Goal: Task Accomplishment & Management: Complete application form

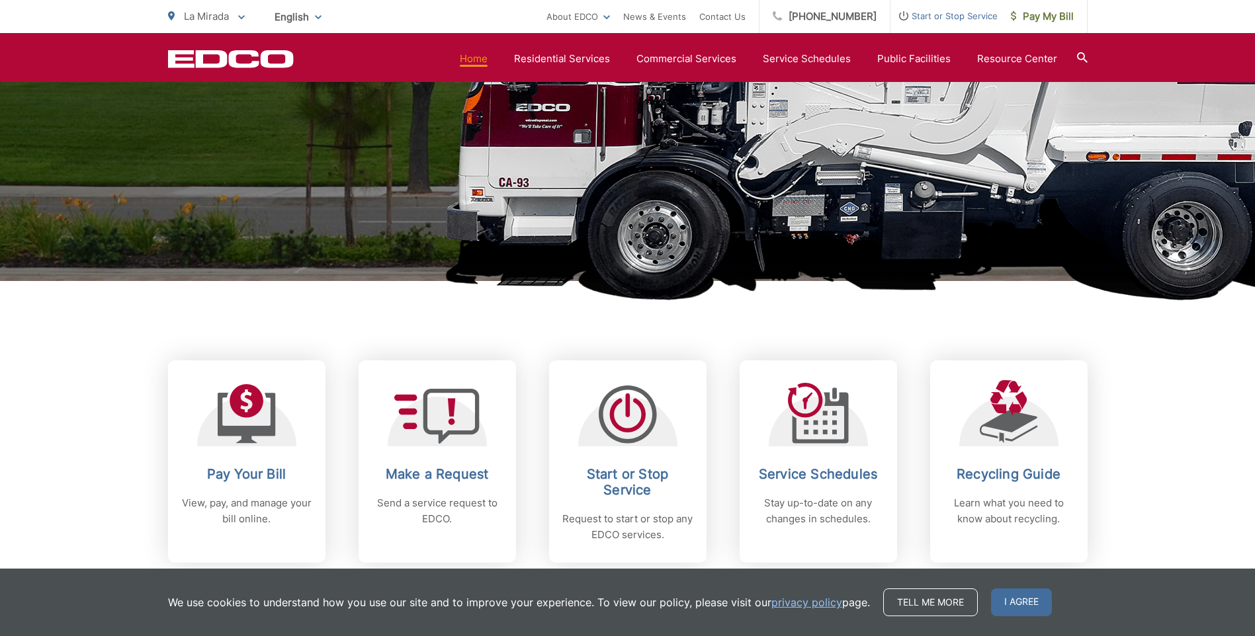
scroll to position [345, 0]
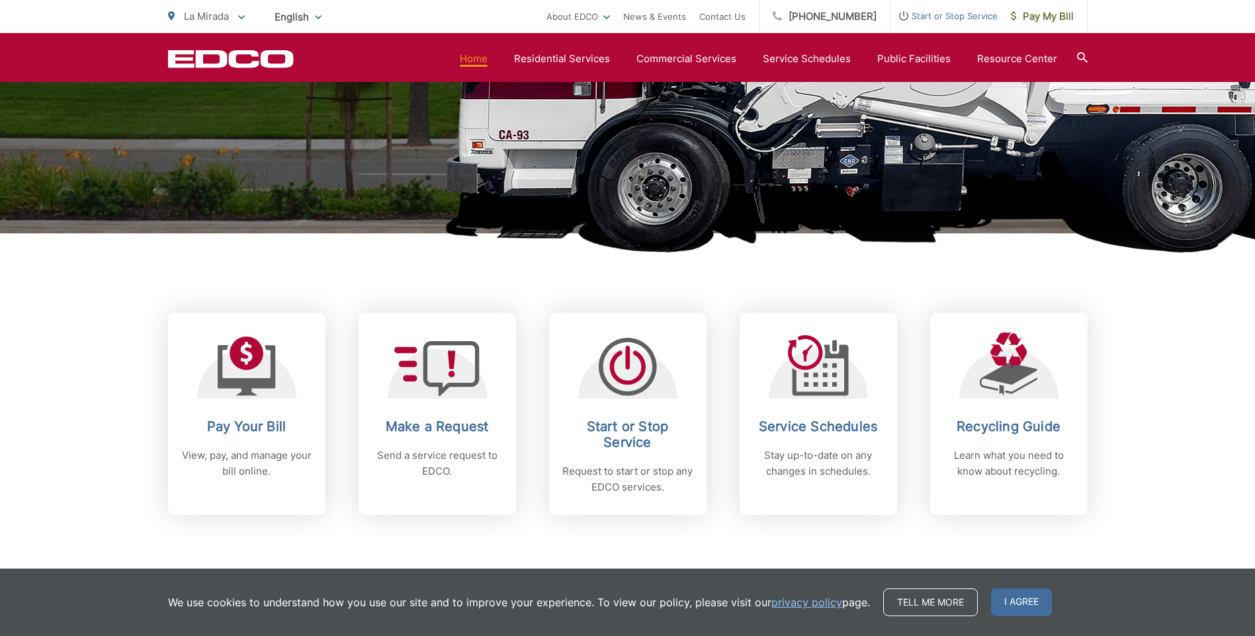
click at [856, 214] on h1 "La Mirada" at bounding box center [628, 36] width 920 height 419
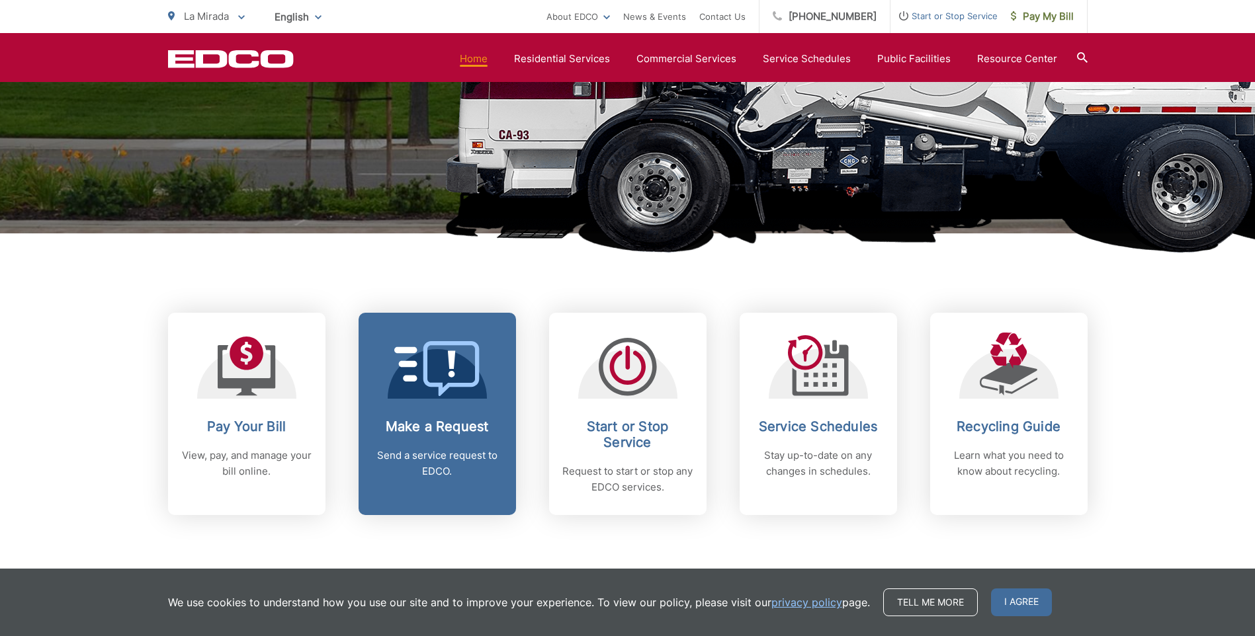
click at [443, 390] on icon at bounding box center [451, 369] width 56 height 56
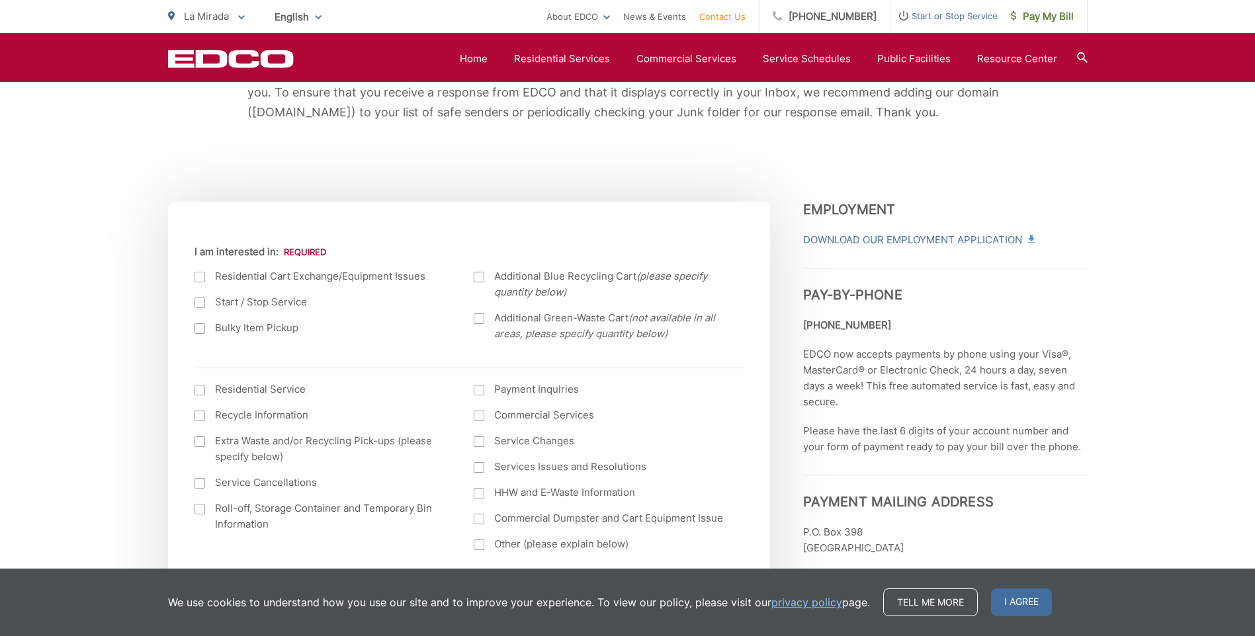
scroll to position [398, 0]
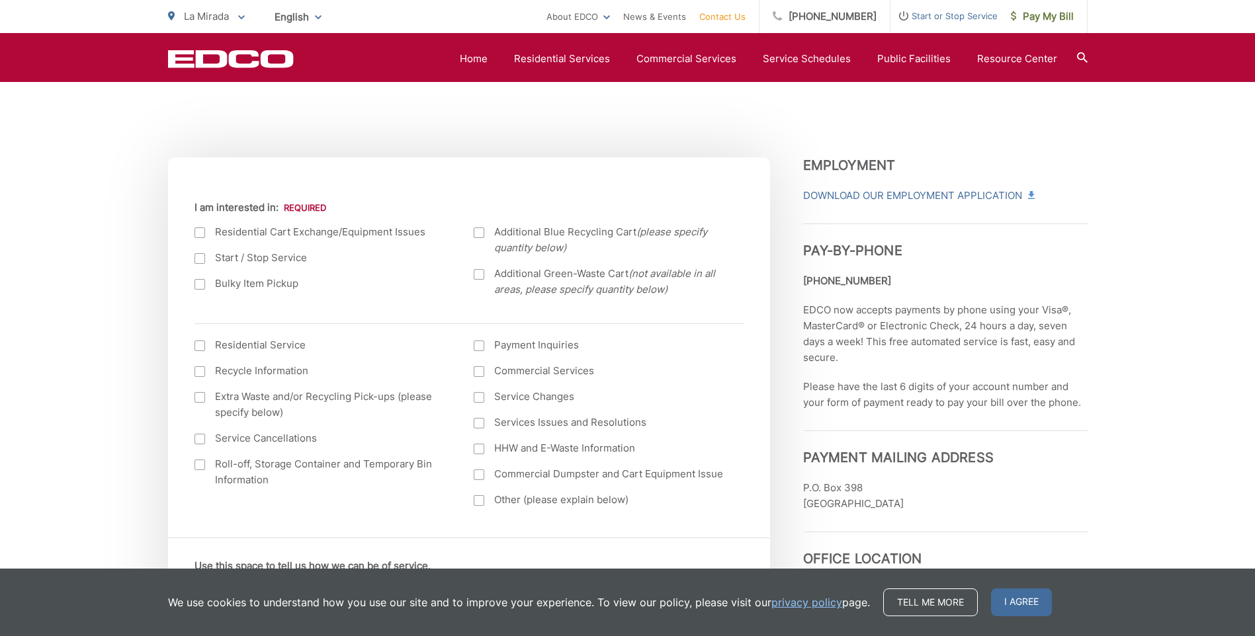
click at [202, 284] on div at bounding box center [199, 284] width 11 height 11
click at [0, 0] on input "Bulky Item Pickup" at bounding box center [0, 0] width 0 height 0
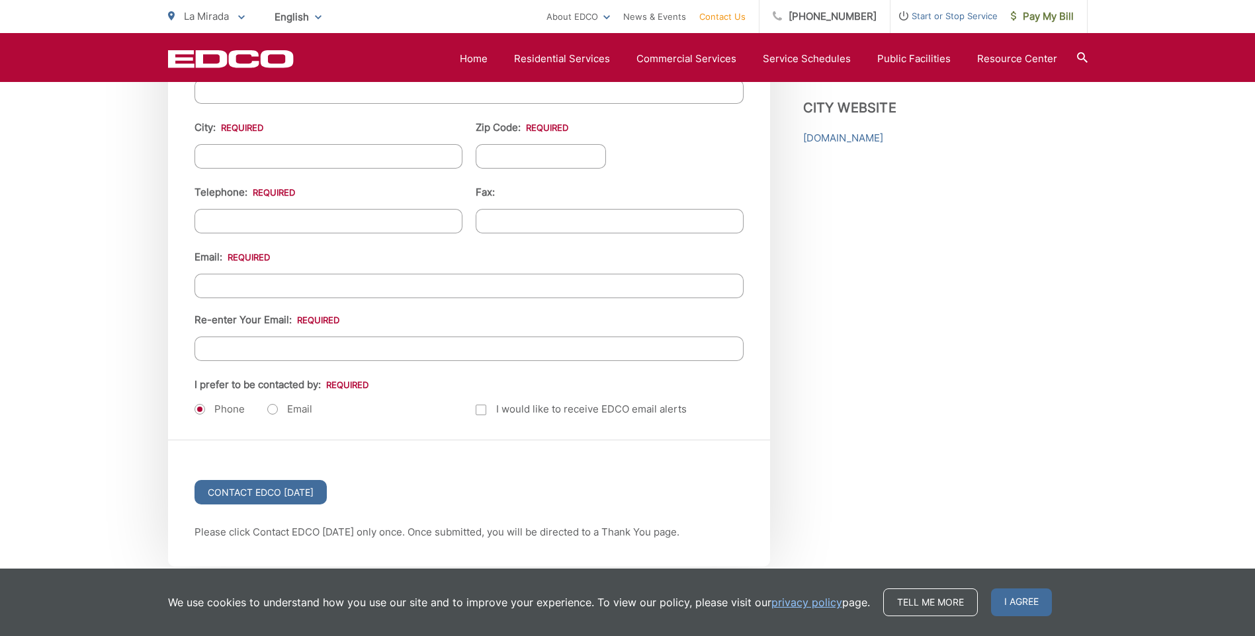
scroll to position [1556, 0]
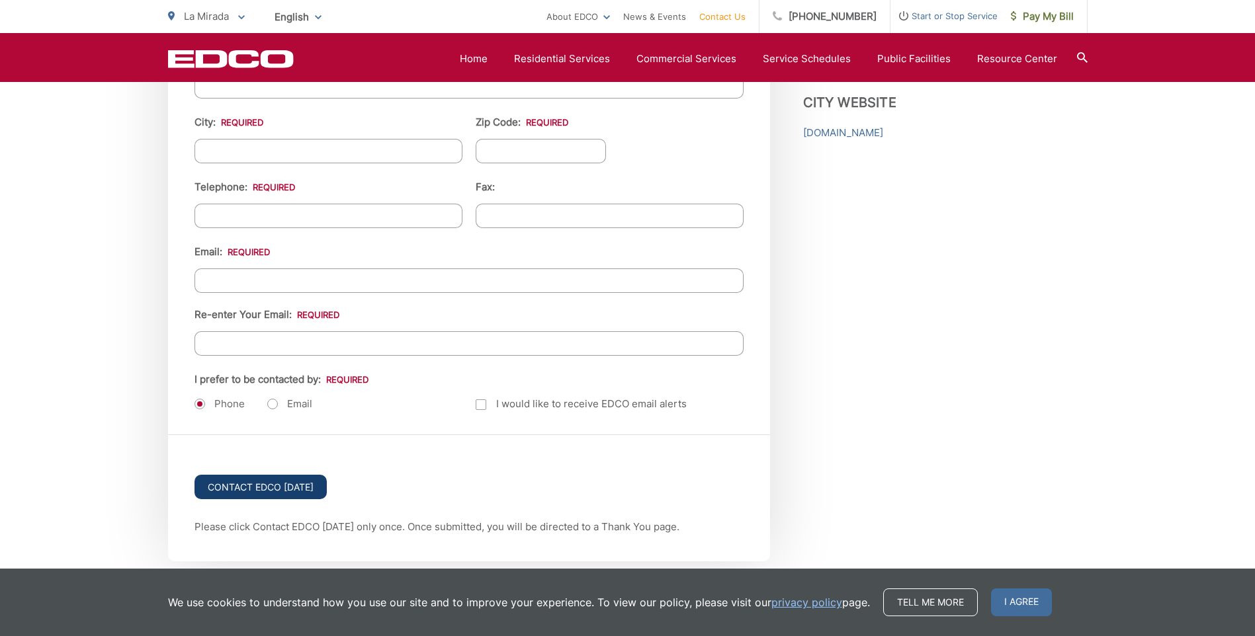
click at [239, 485] on input "Contact EDCO Today" at bounding box center [260, 487] width 132 height 24
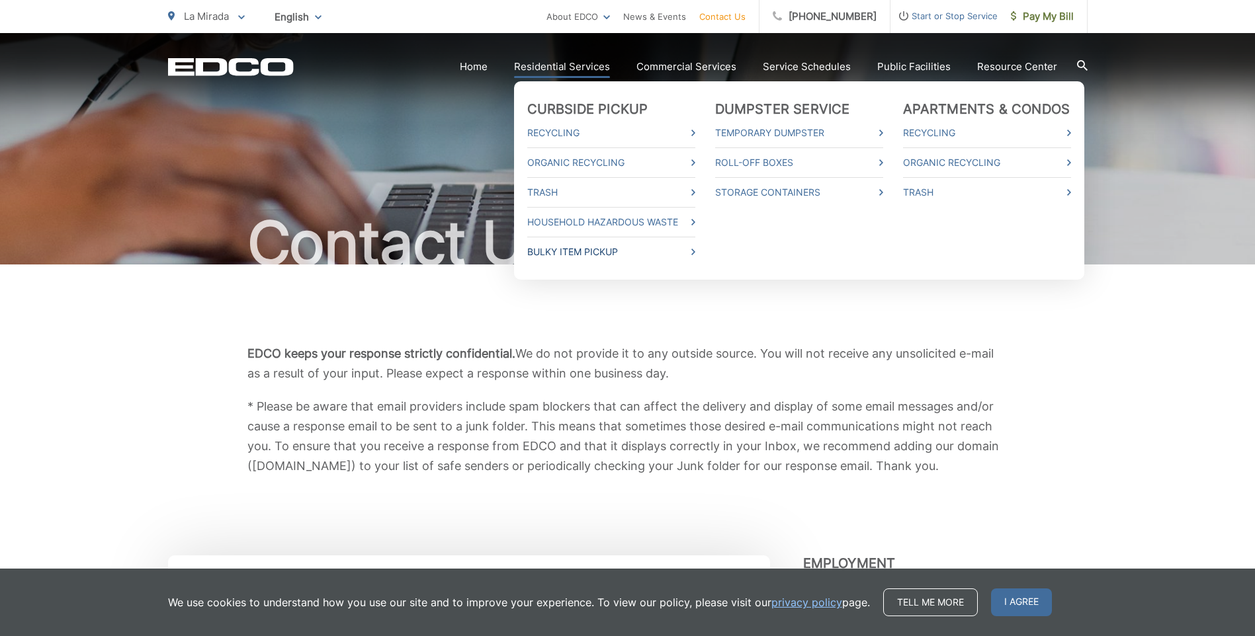
click at [576, 252] on link "Bulky Item Pickup" at bounding box center [611, 252] width 168 height 16
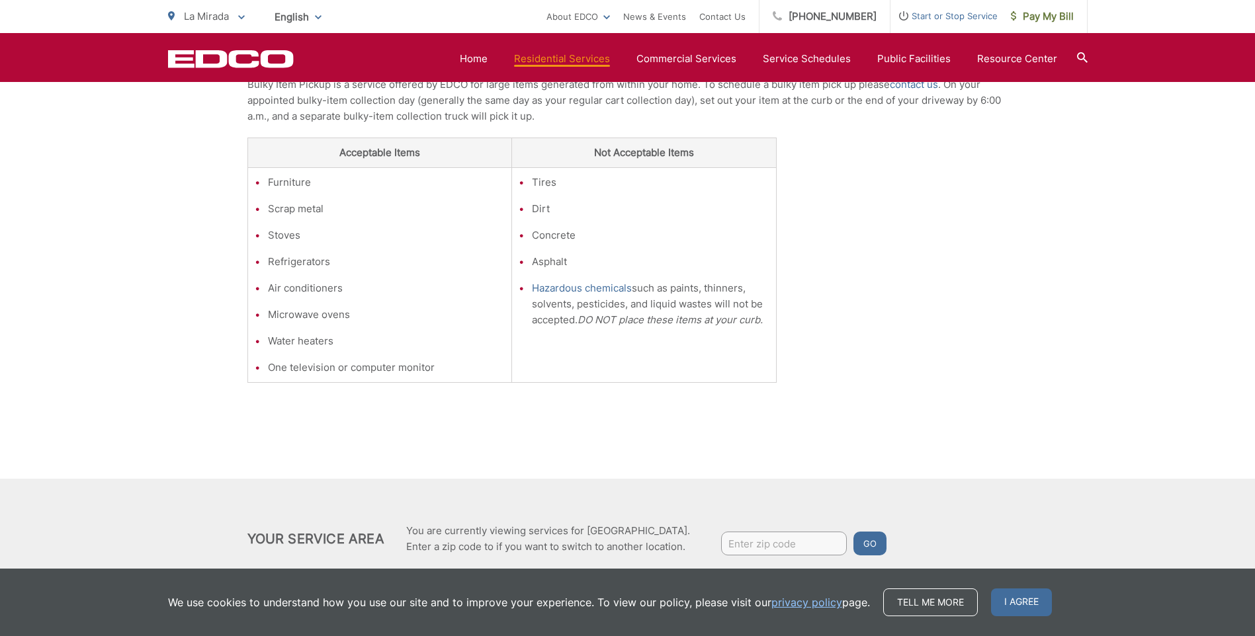
scroll to position [358, 0]
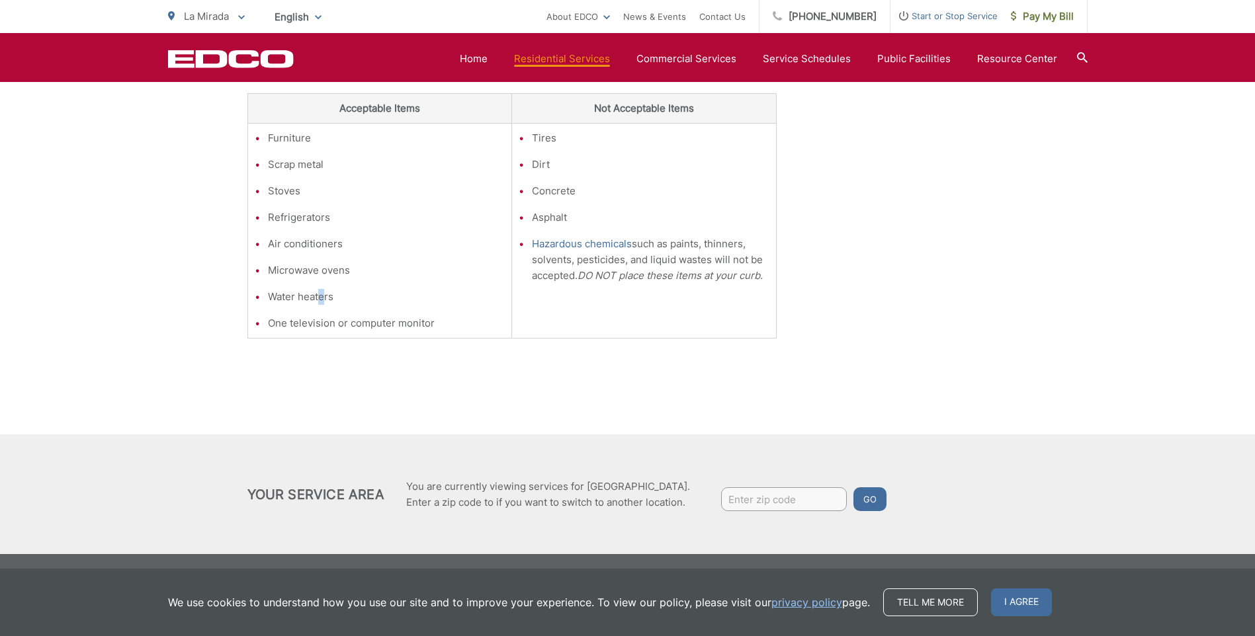
click at [322, 297] on li "Water heaters" at bounding box center [386, 297] width 237 height 16
drag, startPoint x: 322, startPoint y: 297, endPoint x: 385, endPoint y: 299, distance: 62.9
click at [385, 299] on li "Water heaters" at bounding box center [386, 297] width 237 height 16
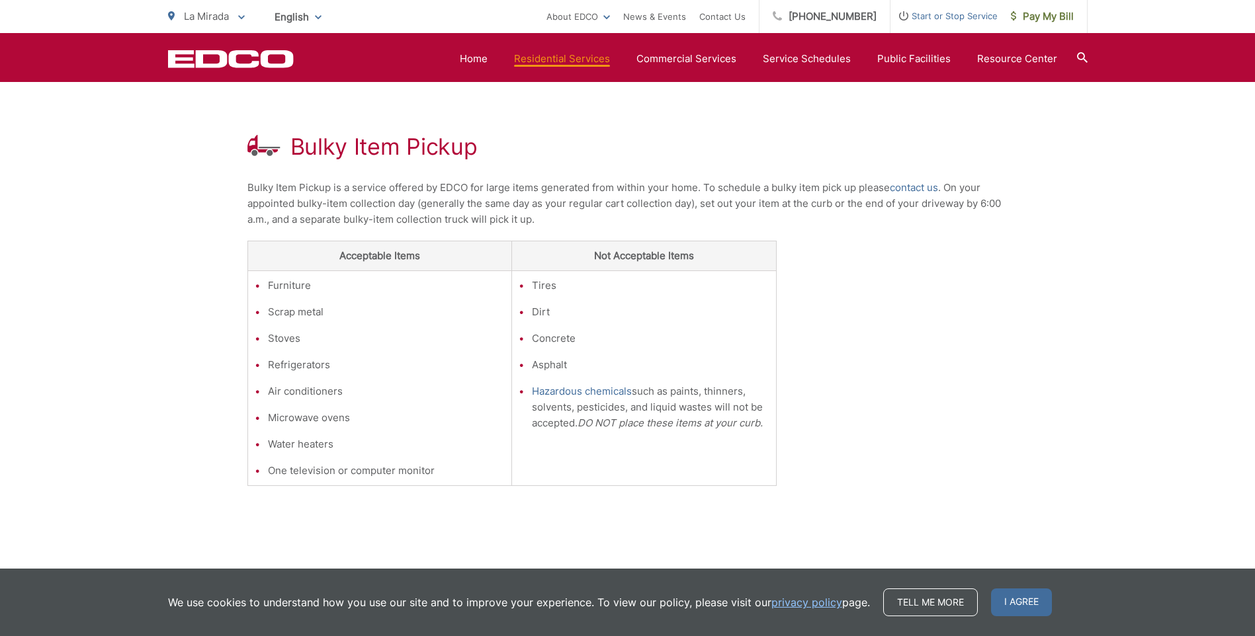
scroll to position [192, 0]
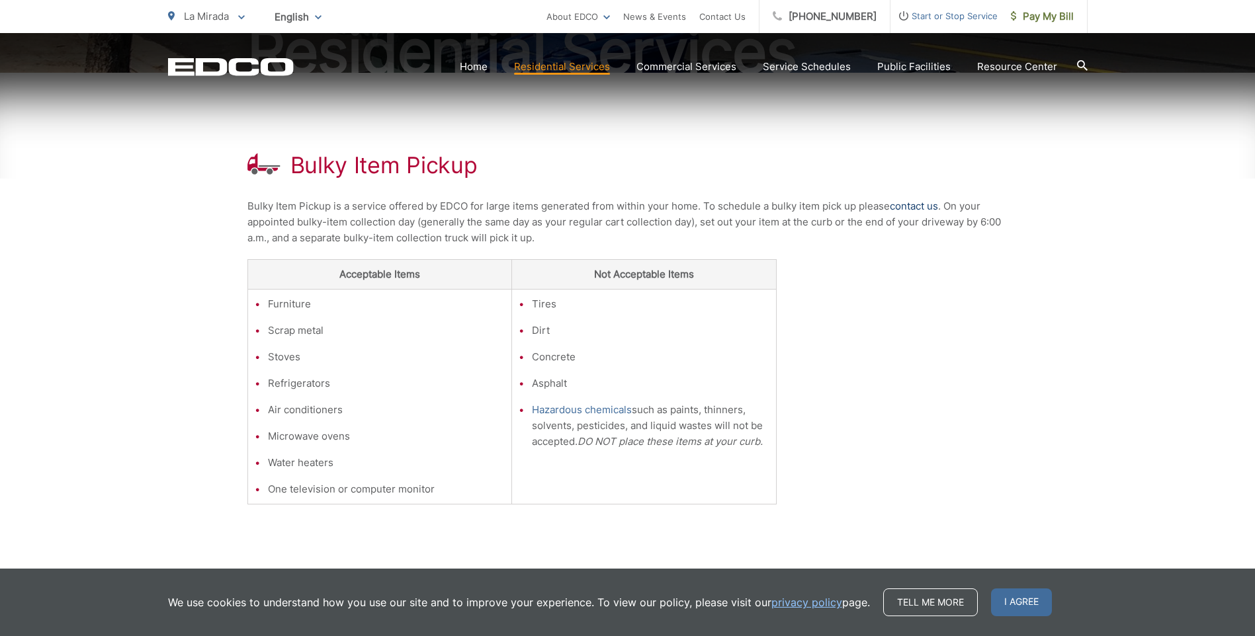
click at [908, 208] on link "contact us" at bounding box center [914, 206] width 48 height 16
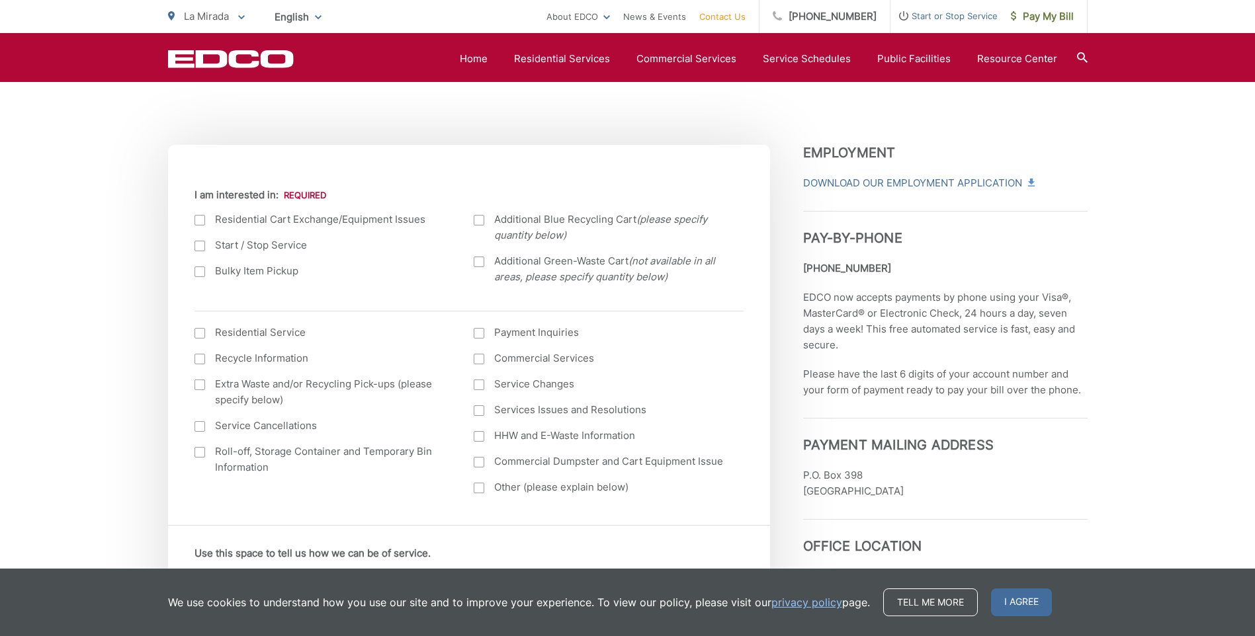
scroll to position [382, 0]
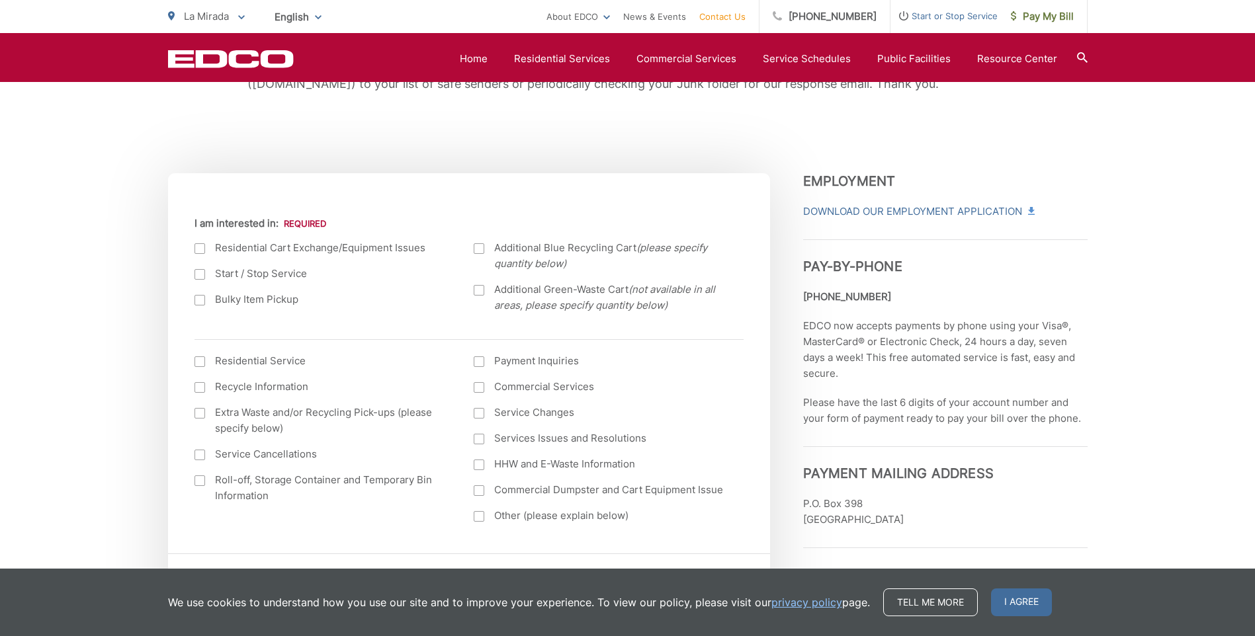
click at [202, 302] on div at bounding box center [199, 300] width 11 height 11
click at [0, 0] on input "Bulky Item Pickup" at bounding box center [0, 0] width 0 height 0
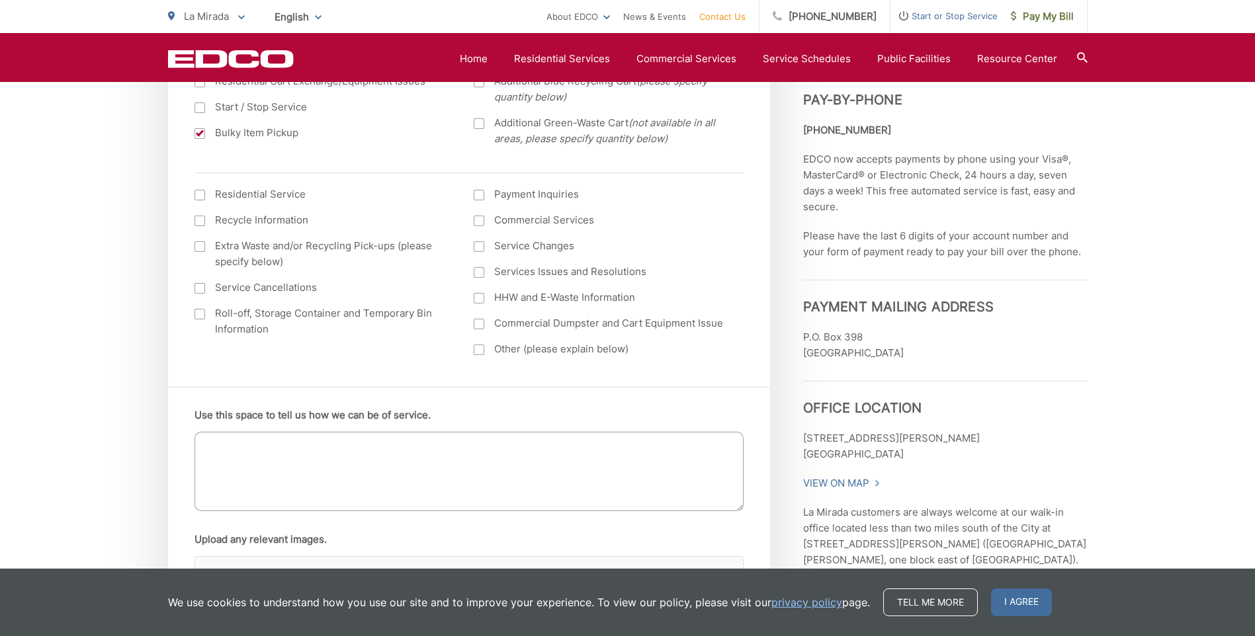
scroll to position [648, 0]
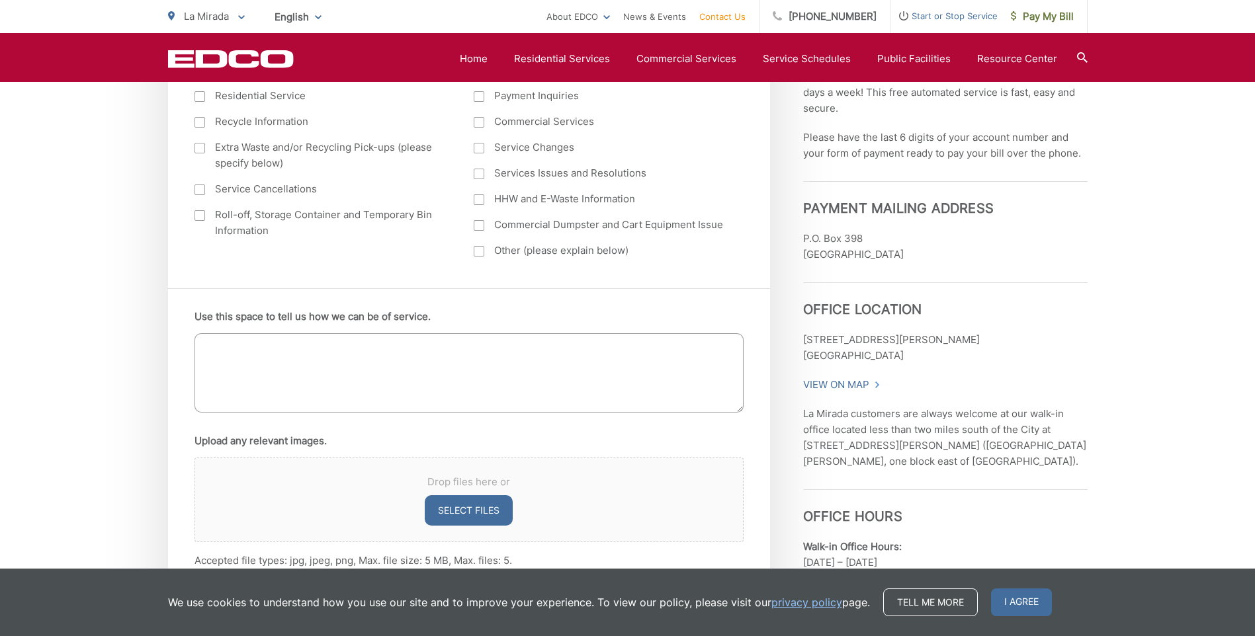
click at [203, 348] on textarea "Use this space to tell us how we can be of service." at bounding box center [468, 372] width 549 height 79
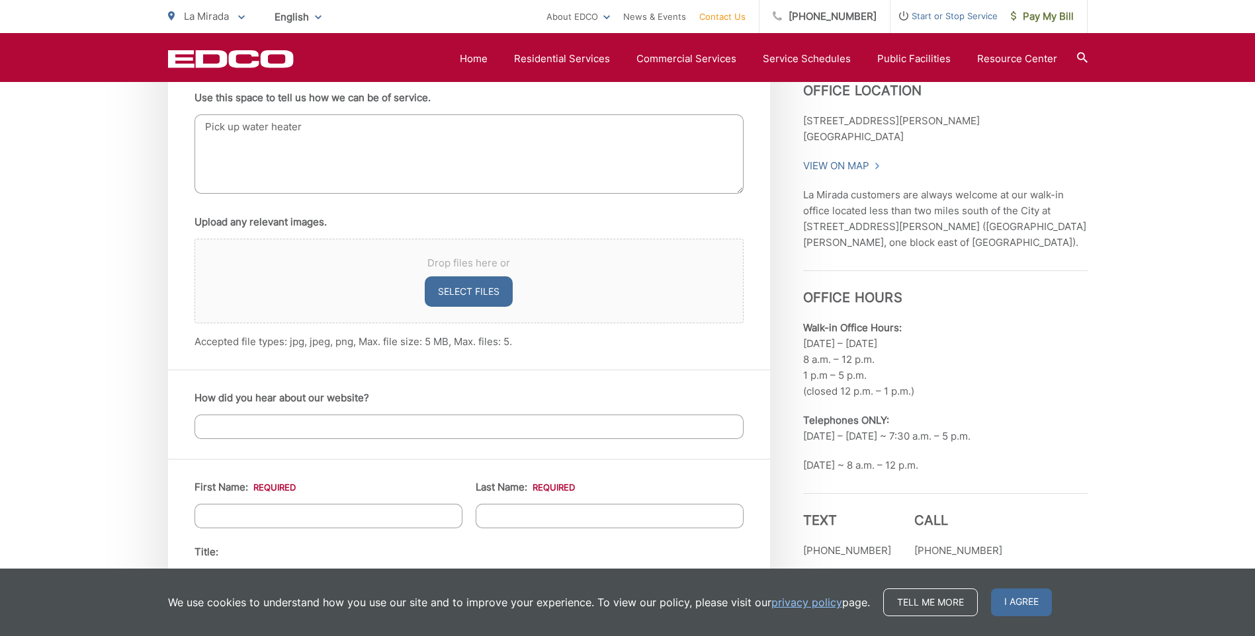
scroll to position [884, 0]
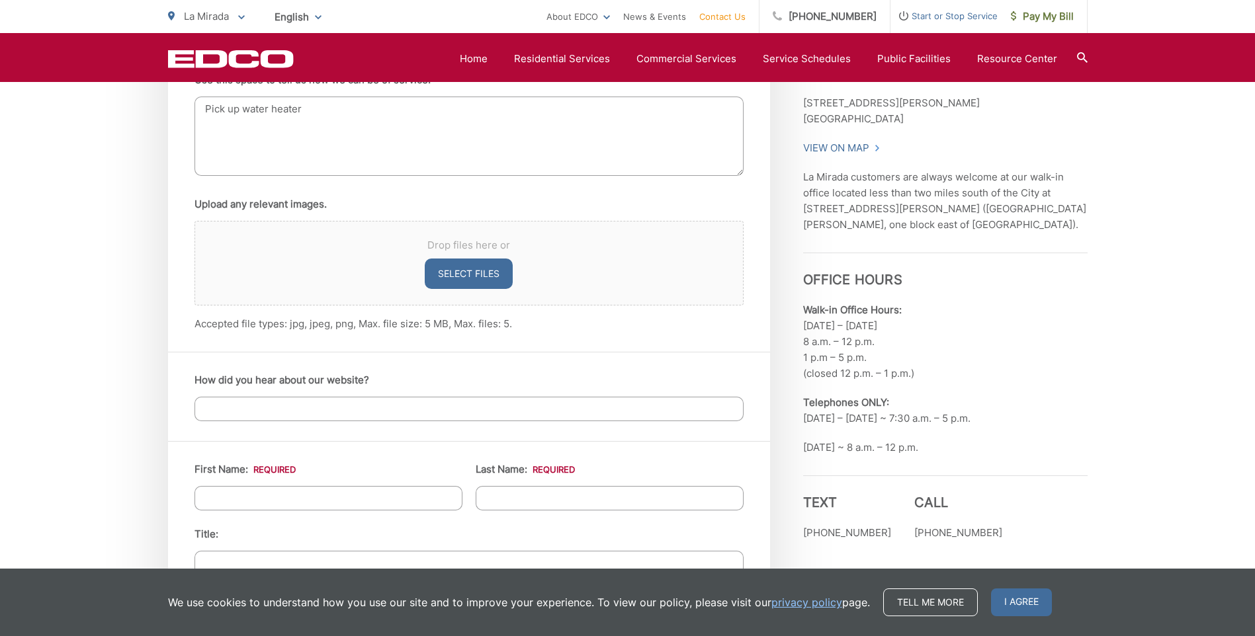
type textarea "Pick up water heater"
click at [208, 407] on input "How did you hear about our website?" at bounding box center [468, 409] width 549 height 24
drag, startPoint x: 222, startPoint y: 409, endPoint x: 191, endPoint y: 410, distance: 31.1
click at [191, 410] on div "How did you hear about our website? Bill" at bounding box center [469, 396] width 602 height 89
type input "My bill"
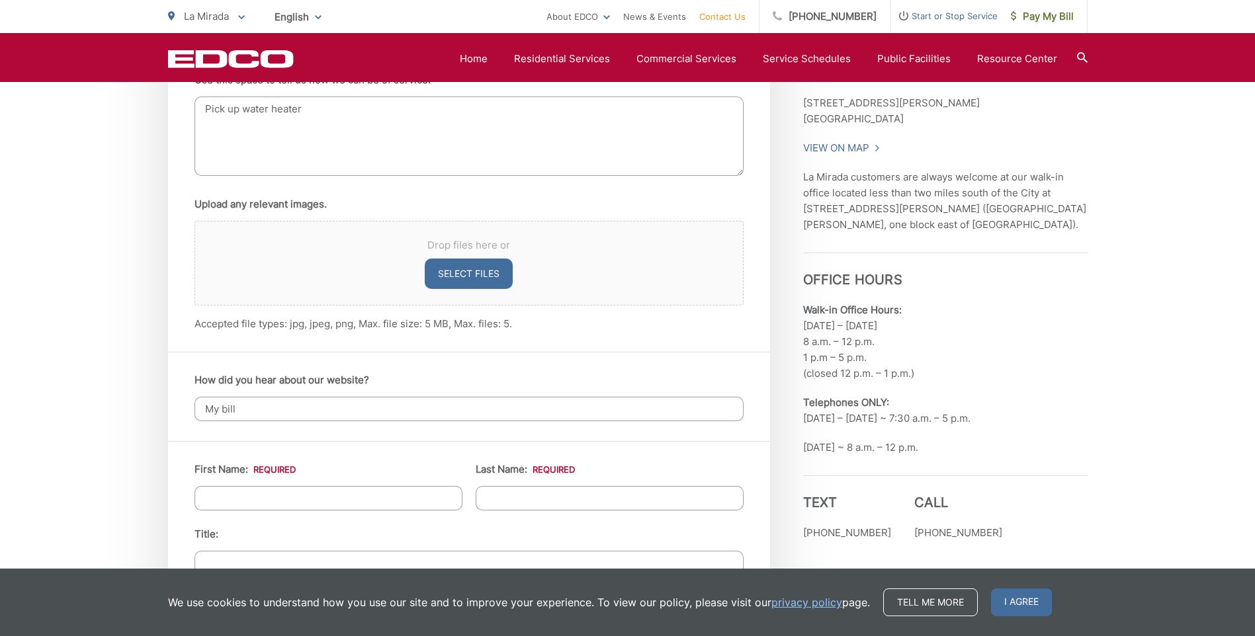
click at [222, 502] on input "First Name: *" at bounding box center [328, 498] width 268 height 24
type input "[PERSON_NAME]"
type input "[STREET_ADDRESS]"
type input "La Mirada"
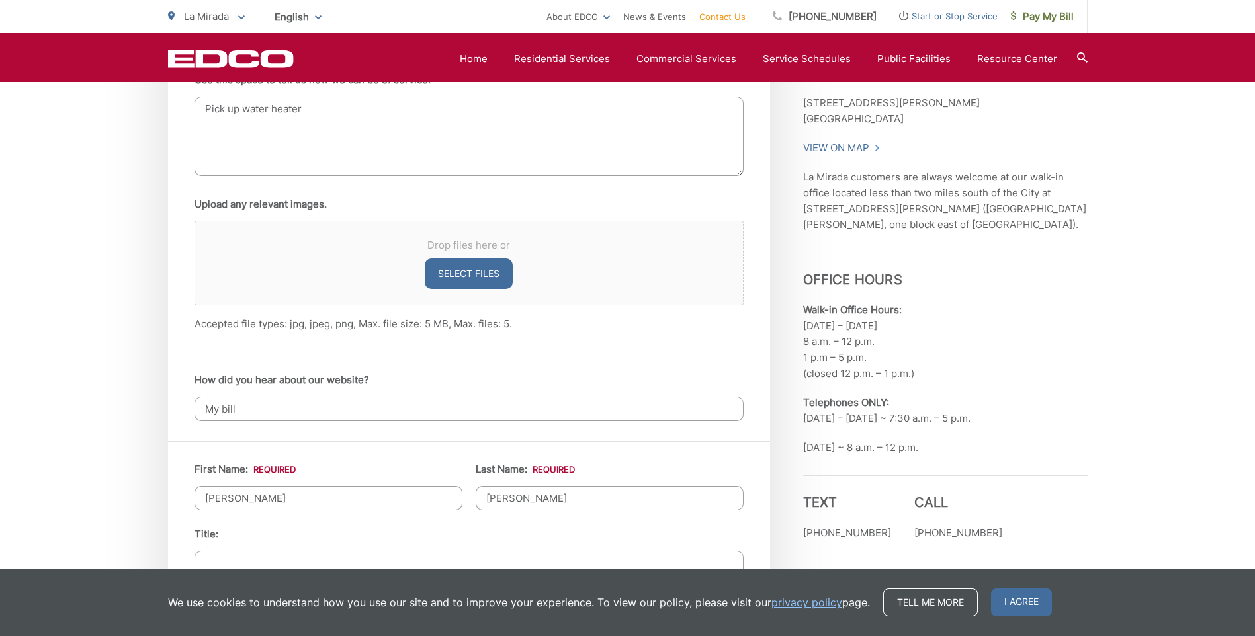
type input "90638"
type input "7145195852"
type input "[PERSON_NAME][EMAIL_ADDRESS][PERSON_NAME][DOMAIN_NAME]"
type input "[PHONE_NUMBER]"
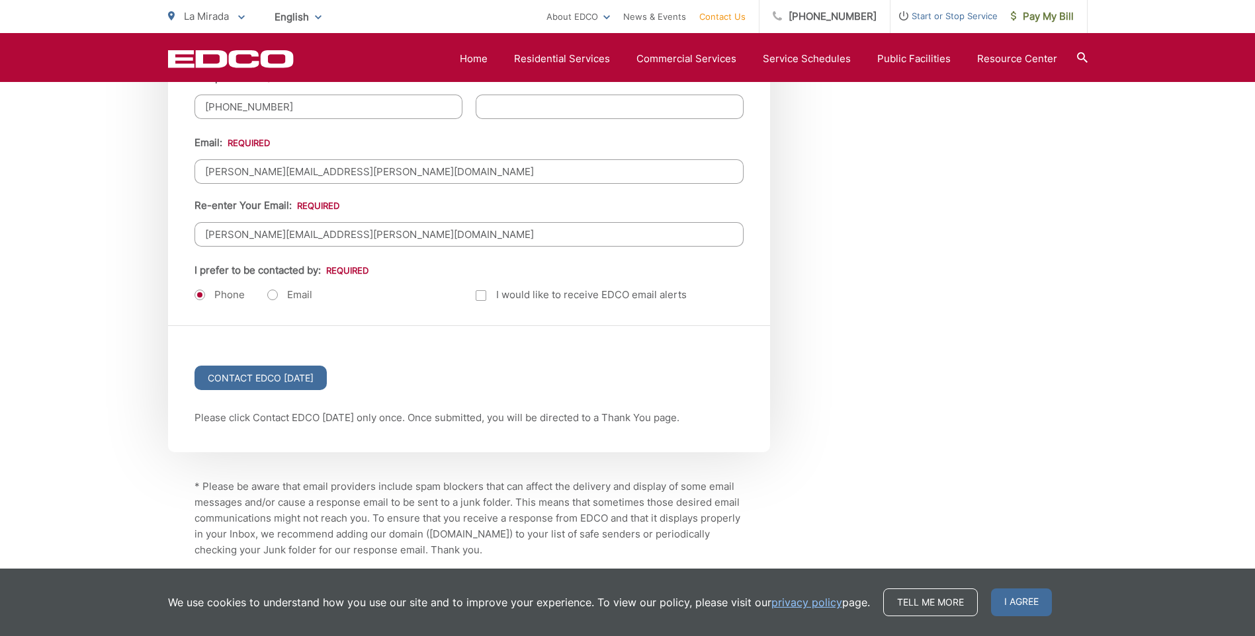
scroll to position [1748, 0]
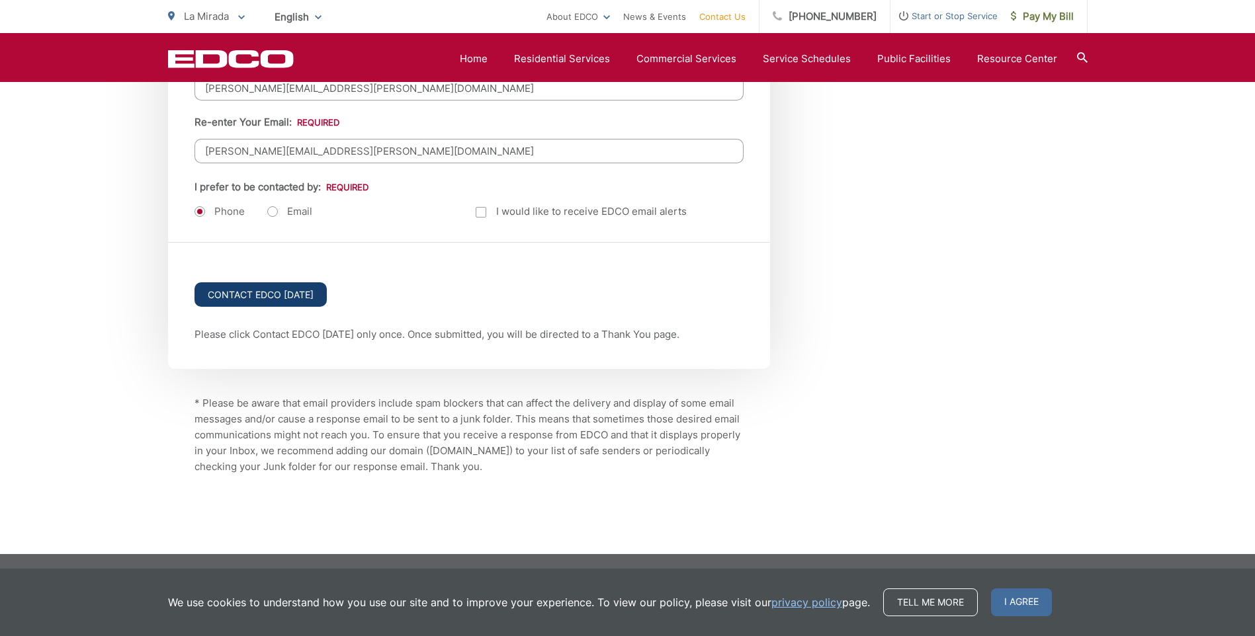
click at [267, 296] on input "Contact EDCO [DATE]" at bounding box center [260, 294] width 132 height 24
